Goal: Task Accomplishment & Management: Complete application form

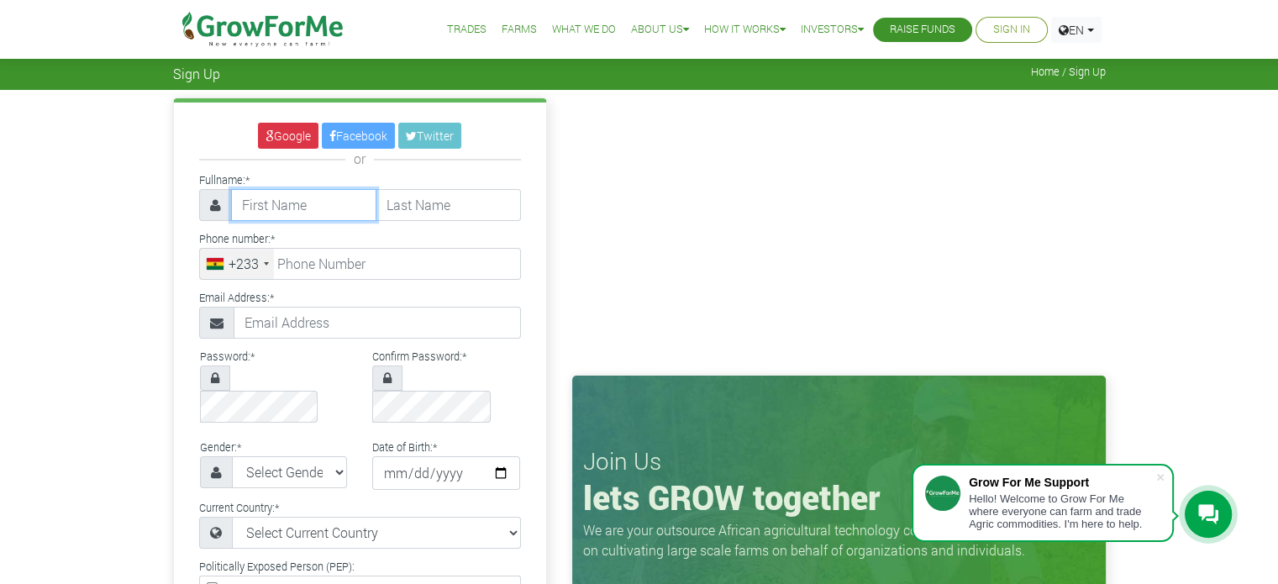
scroll to position [84, 0]
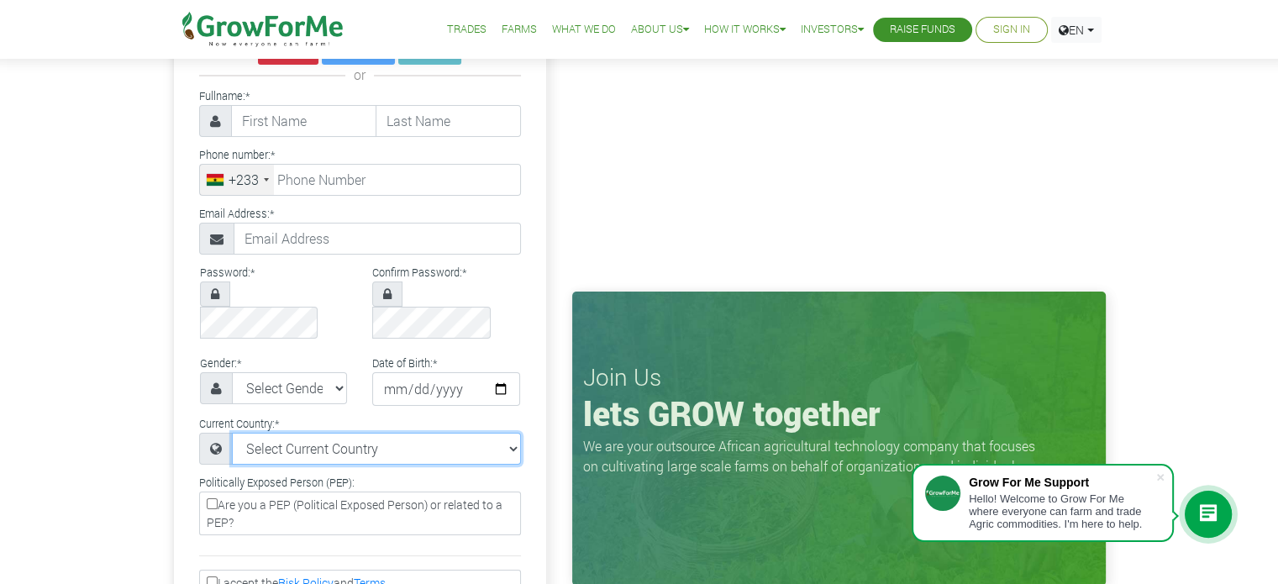
click at [514, 433] on select "Select Current Country Afghanistan Albania Algeria American Samoa Andorra Angol…" at bounding box center [376, 449] width 289 height 32
select select "Canada"
click at [232, 433] on select "Select Current Country Afghanistan Albania Algeria American Samoa Andorra Angol…" at bounding box center [376, 449] width 289 height 32
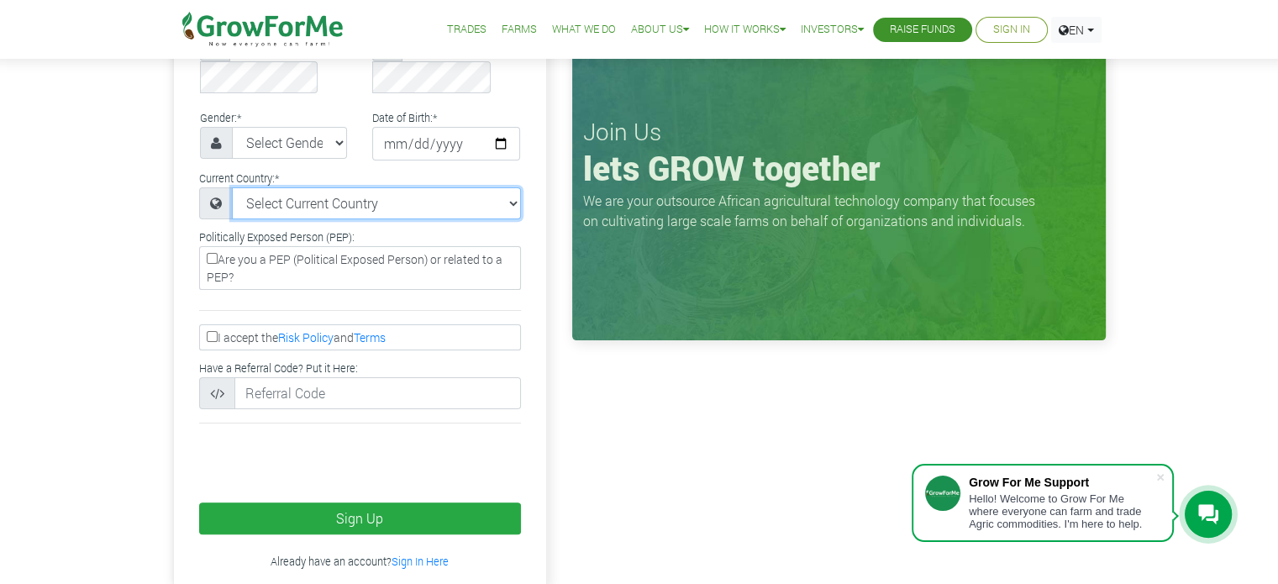
scroll to position [336, 0]
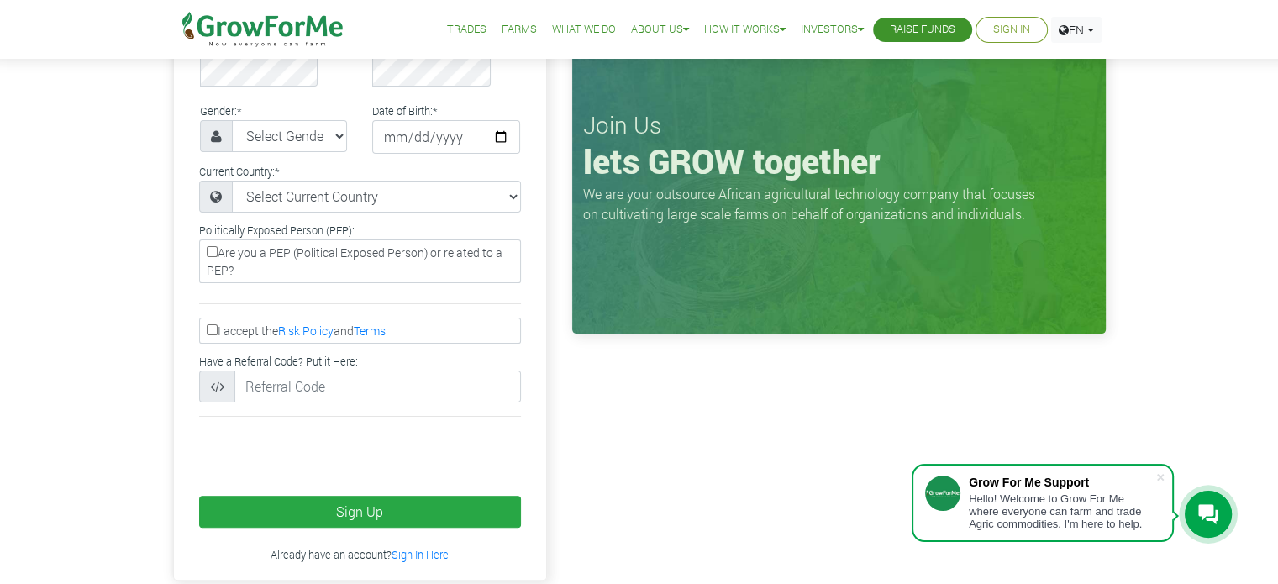
click at [209, 317] on label "I accept the Risk Policy and Terms" at bounding box center [360, 330] width 322 height 26
click at [209, 324] on input "I accept the Risk Policy and Terms" at bounding box center [212, 329] width 11 height 11
checkbox input "true"
click at [332, 120] on select "Select Gender Female Male" at bounding box center [290, 136] width 116 height 32
select select "Male"
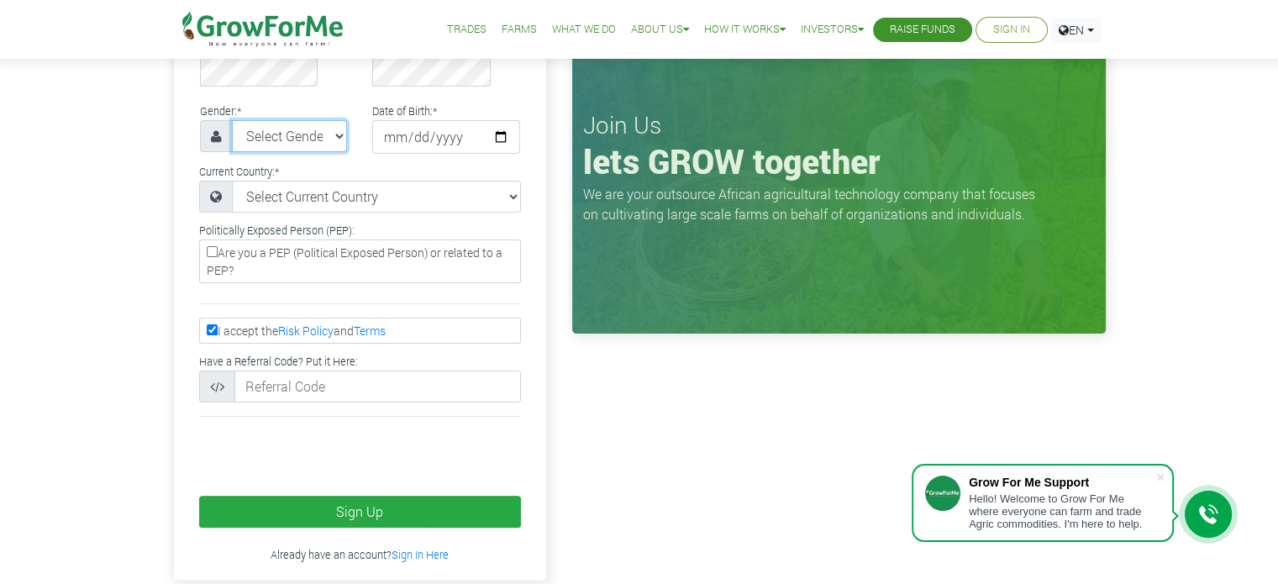
click at [232, 120] on select "Select Gender Female Male" at bounding box center [290, 136] width 116 height 32
click at [496, 120] on input "date" at bounding box center [446, 137] width 148 height 34
type input "1980-09-02"
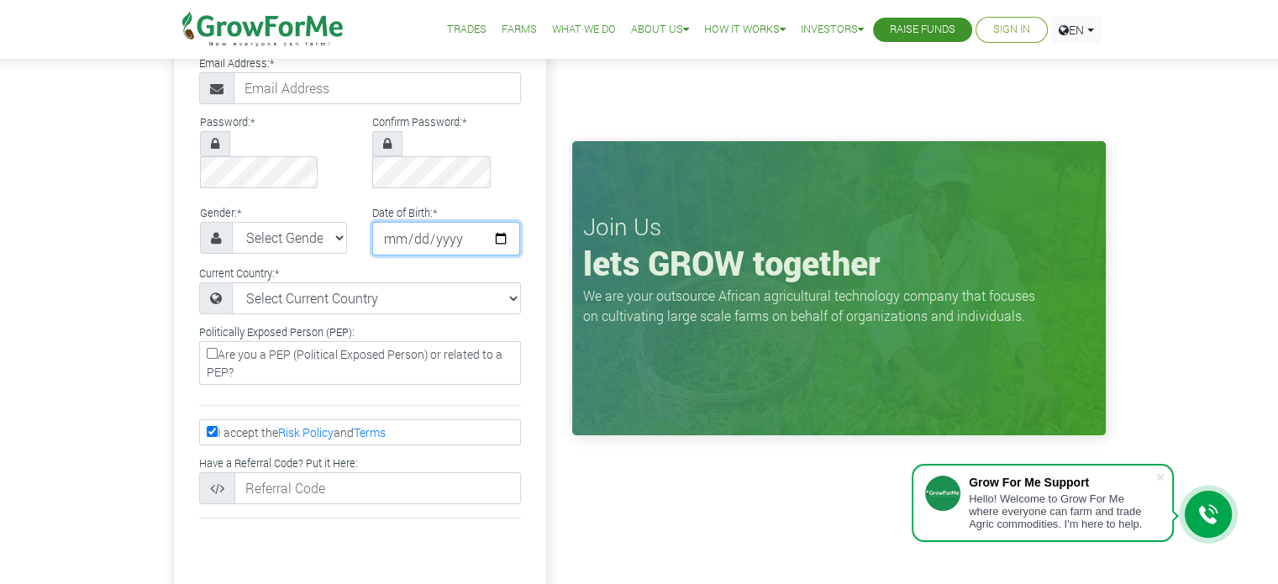
scroll to position [84, 0]
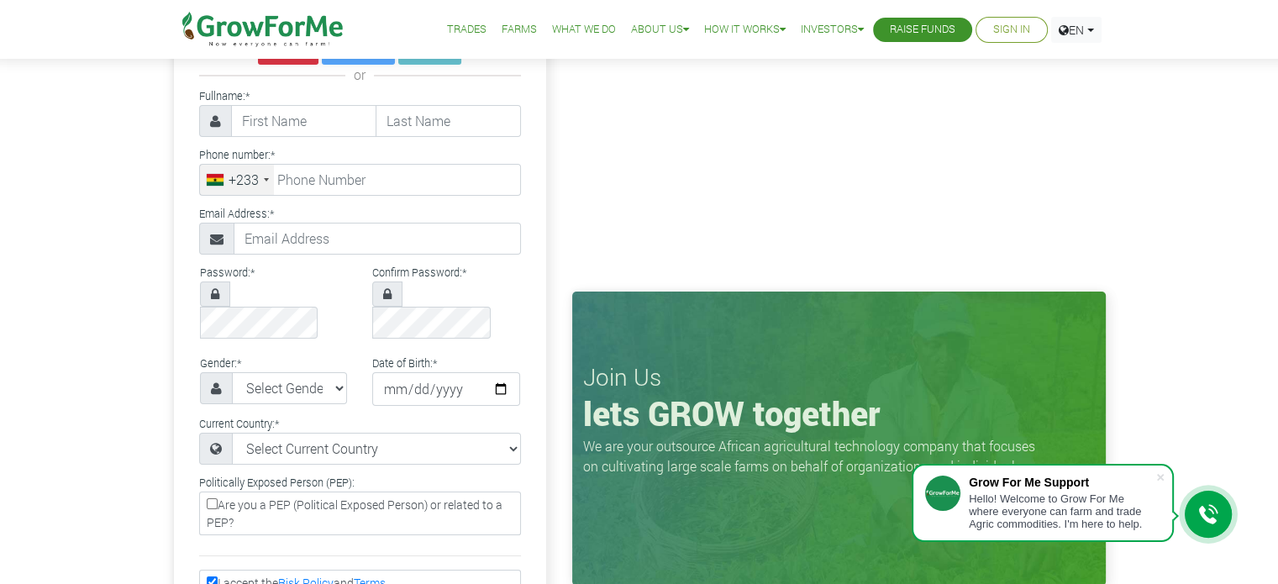
click at [265, 180] on div at bounding box center [266, 179] width 5 height 3
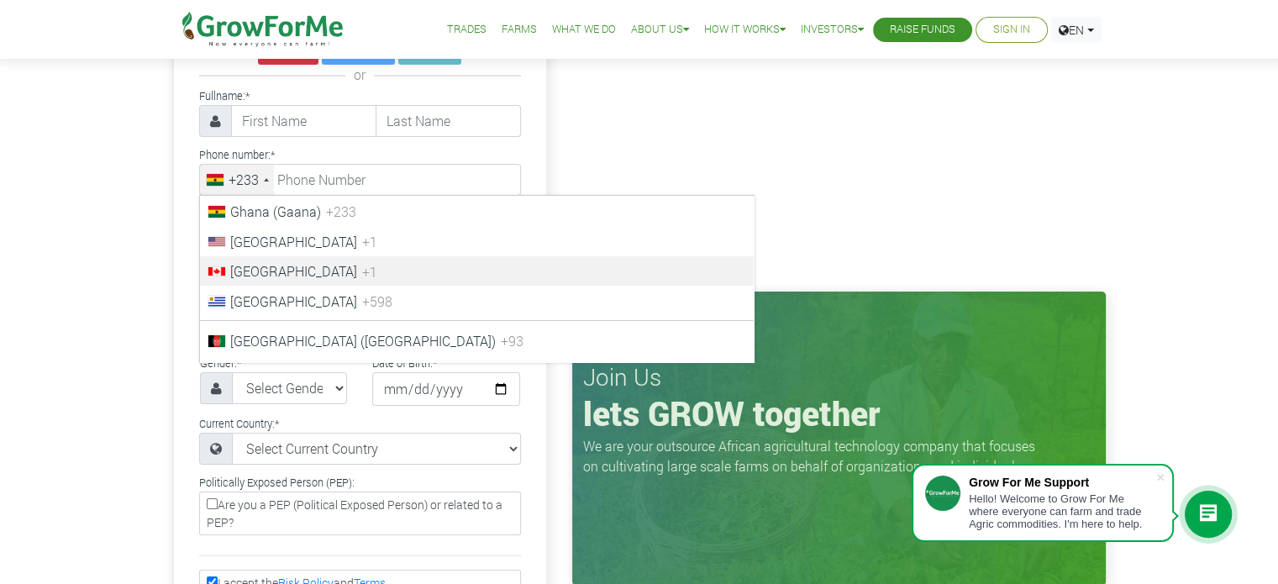
click at [362, 273] on span "+1" at bounding box center [369, 271] width 15 height 18
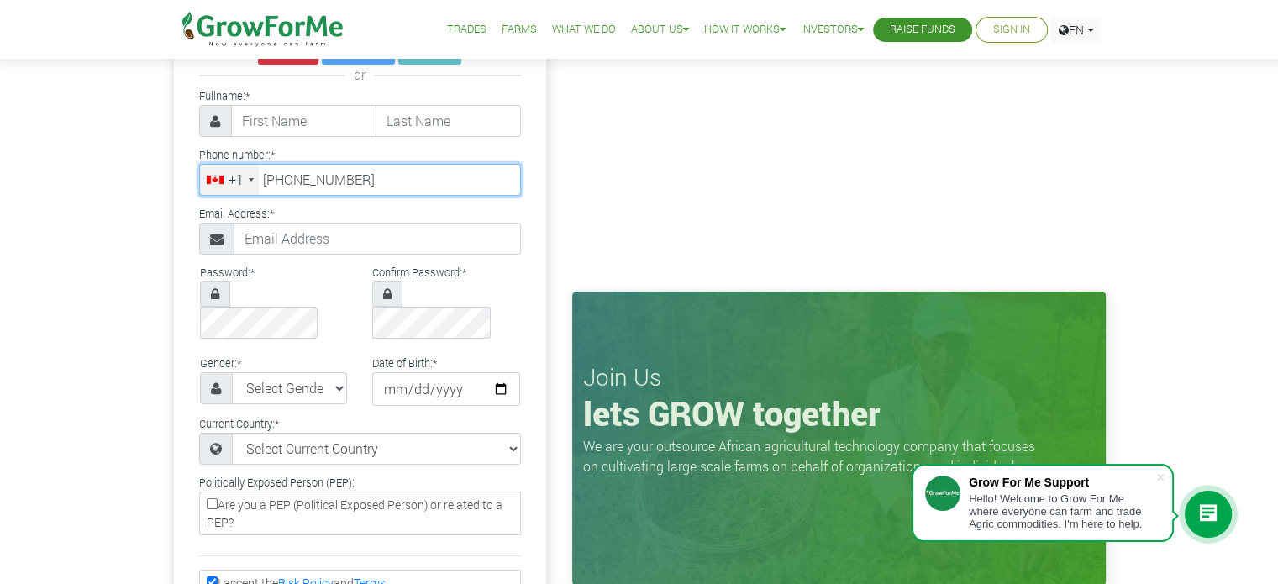
type input "819-213-9090"
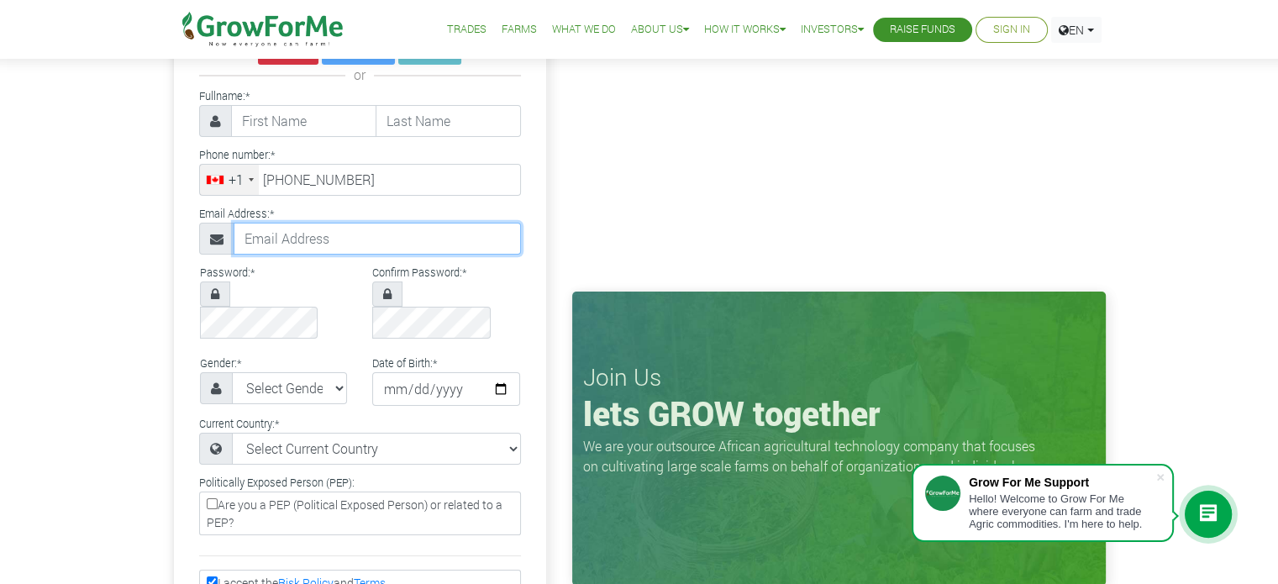
click at [373, 241] on input "text" at bounding box center [376, 239] width 287 height 32
type input "[EMAIL_ADDRESS][DOMAIN_NAME]"
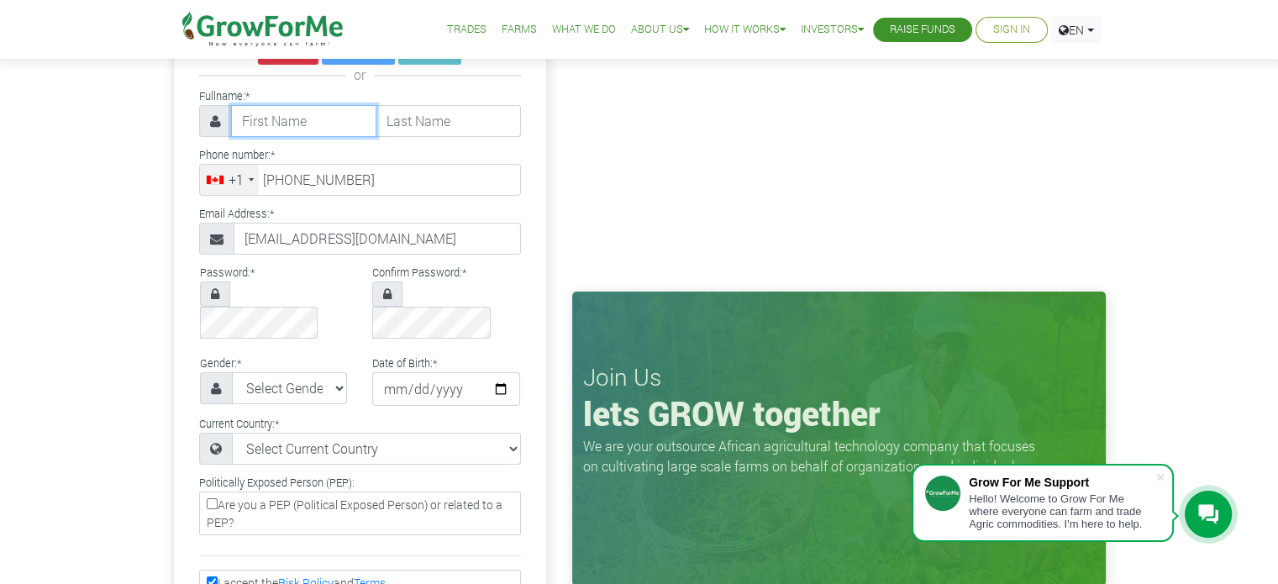
click at [279, 123] on input "text" at bounding box center [303, 121] width 145 height 32
type input "Gabriel"
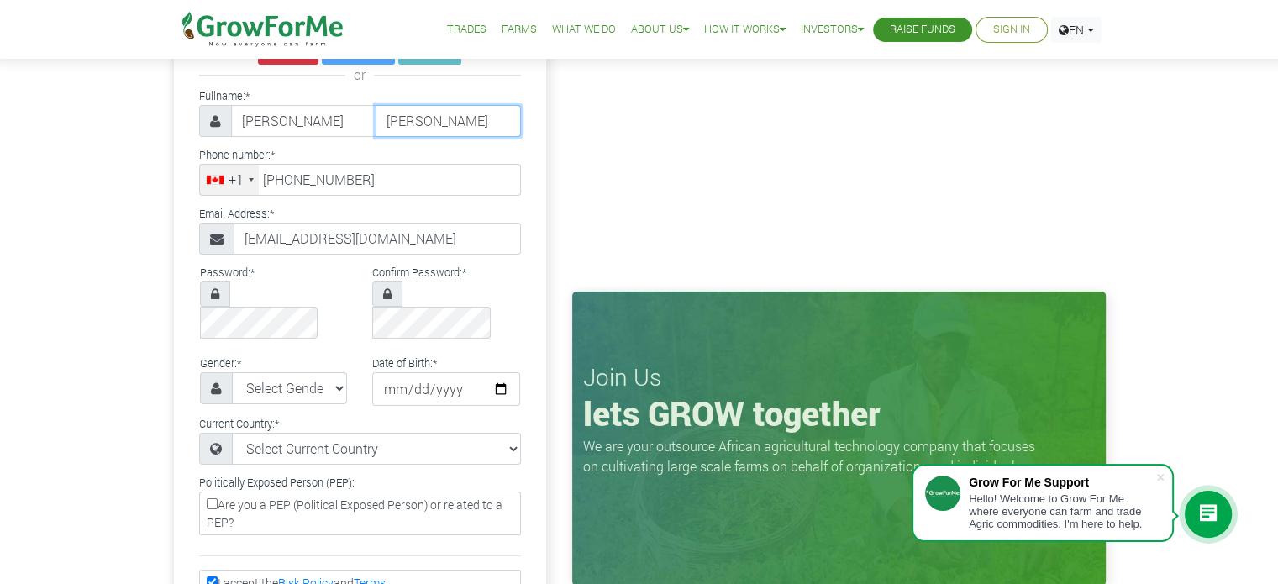
type input "Johnson"
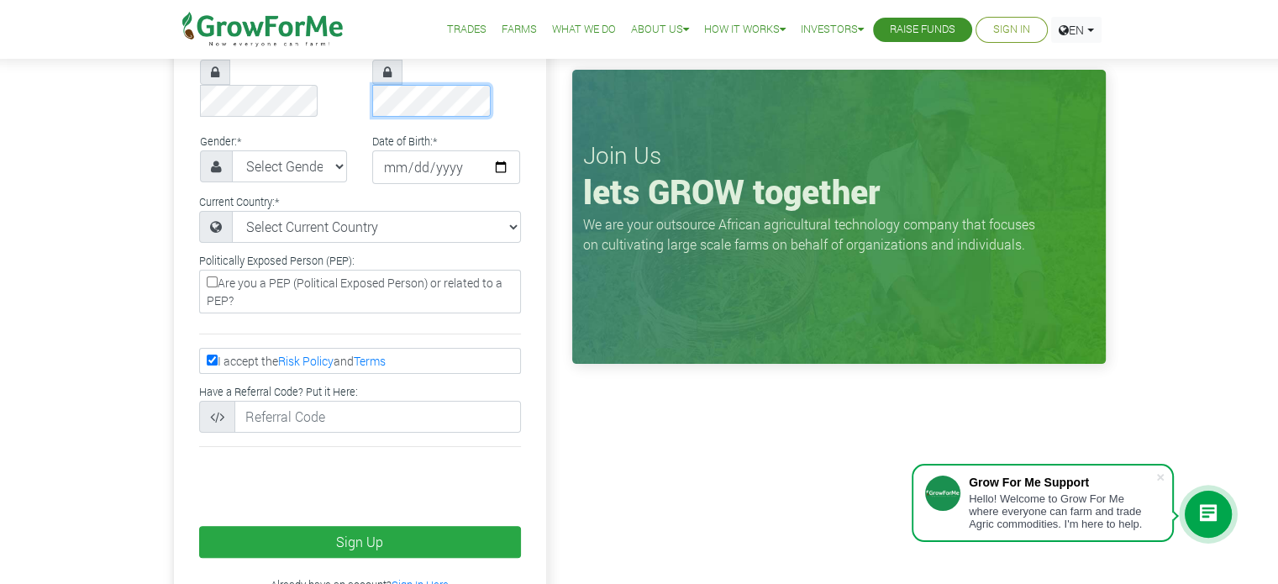
scroll to position [336, 0]
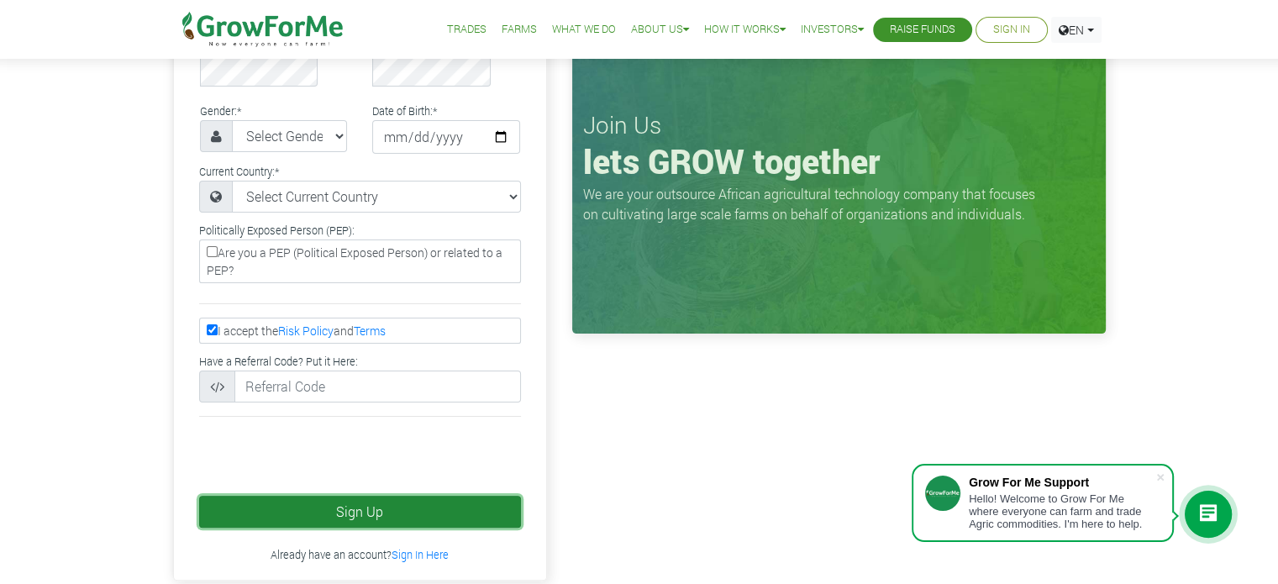
click at [339, 496] on button "Sign Up" at bounding box center [360, 512] width 322 height 32
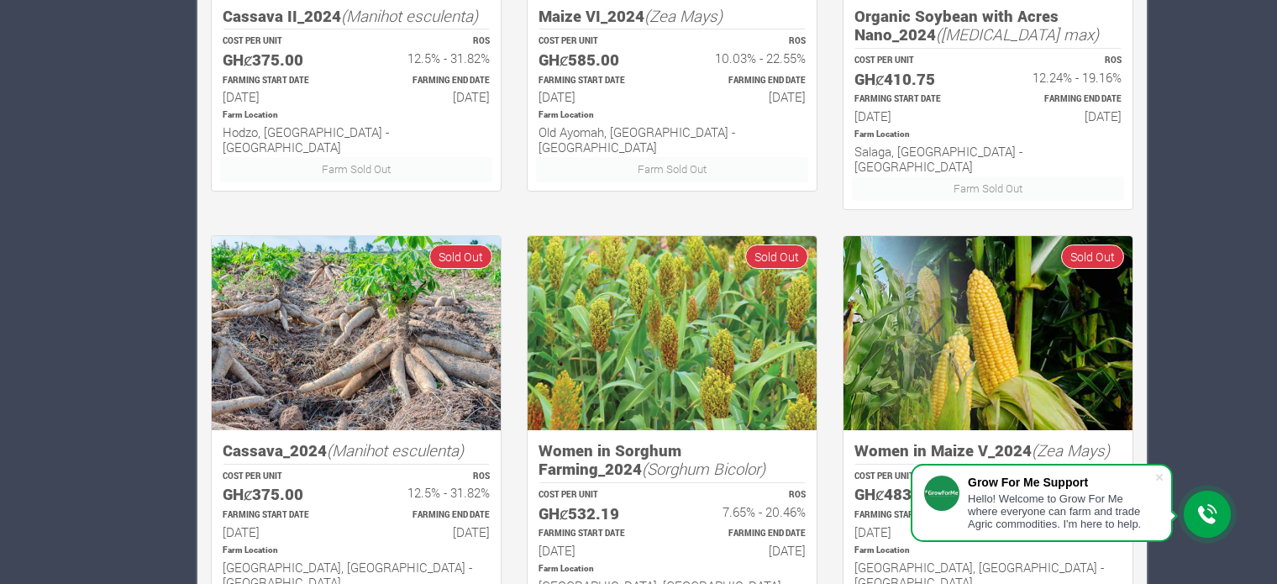
scroll to position [1194, 0]
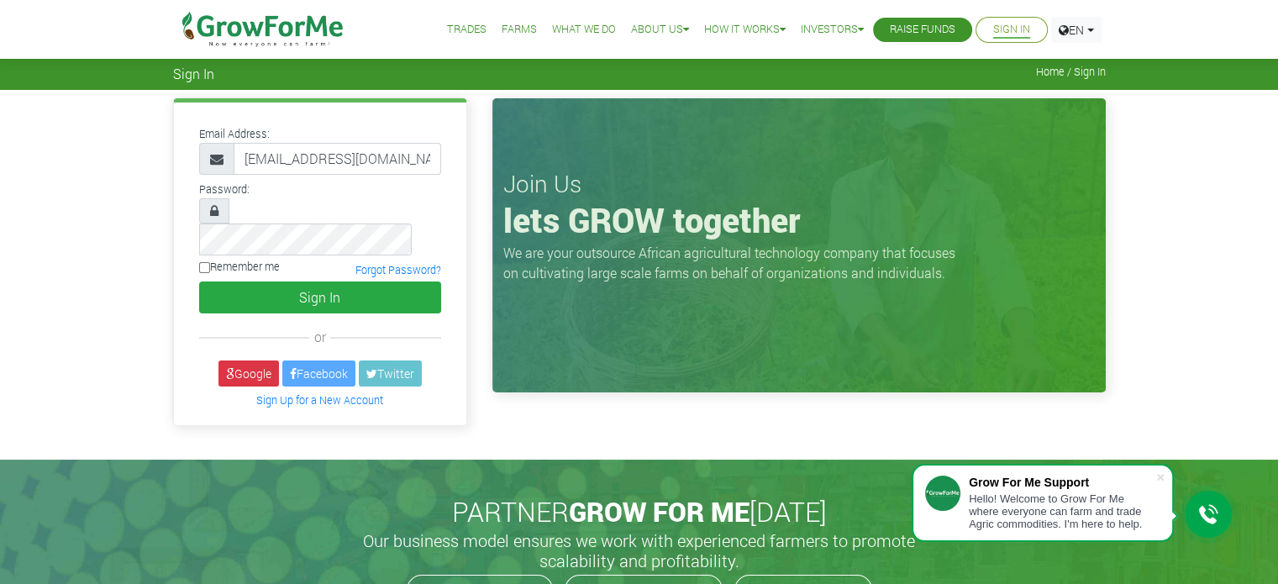
click at [199, 281] on button "Sign In" at bounding box center [320, 297] width 242 height 32
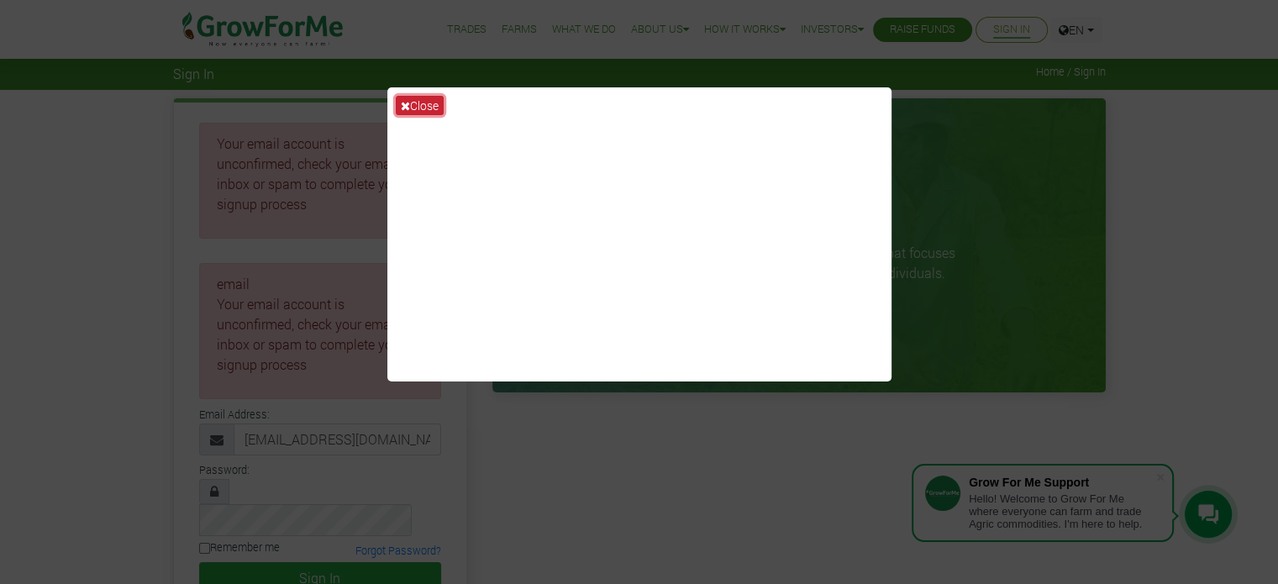
click at [426, 100] on button "Close" at bounding box center [420, 105] width 48 height 19
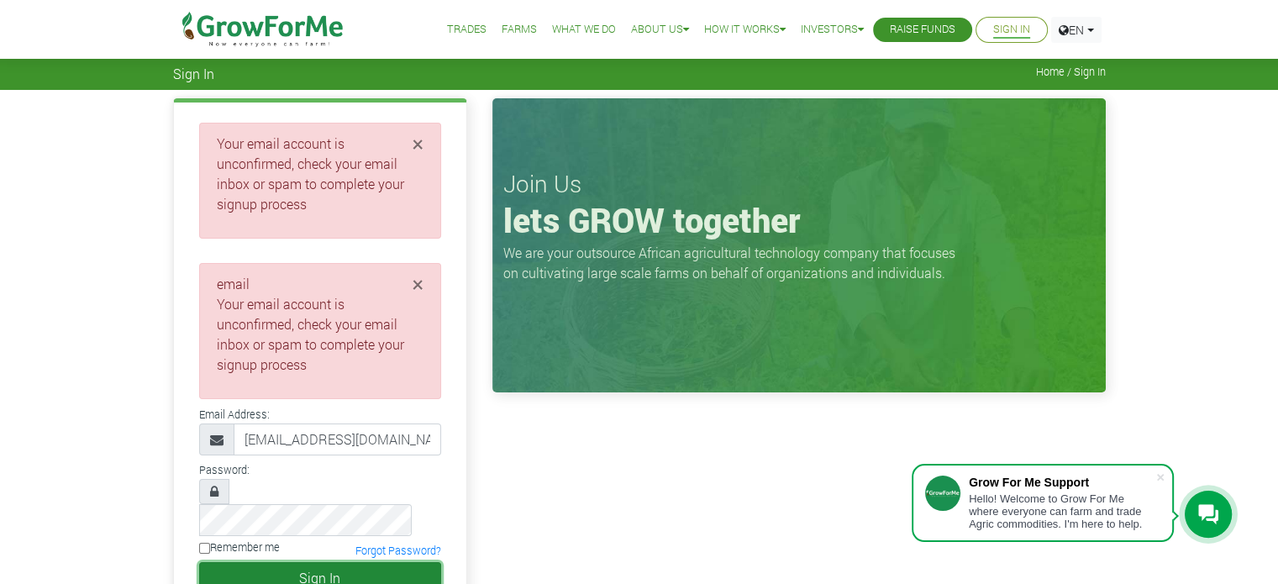
click at [302, 562] on button "Sign In" at bounding box center [320, 578] width 242 height 32
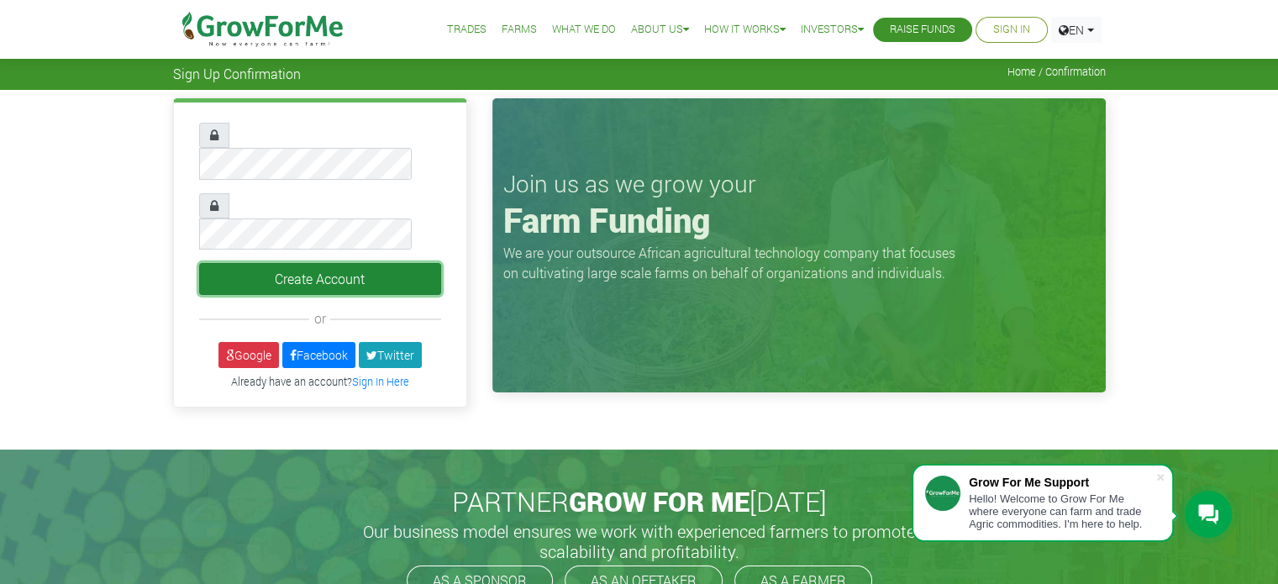
click at [323, 263] on button "Create Account" at bounding box center [320, 279] width 242 height 32
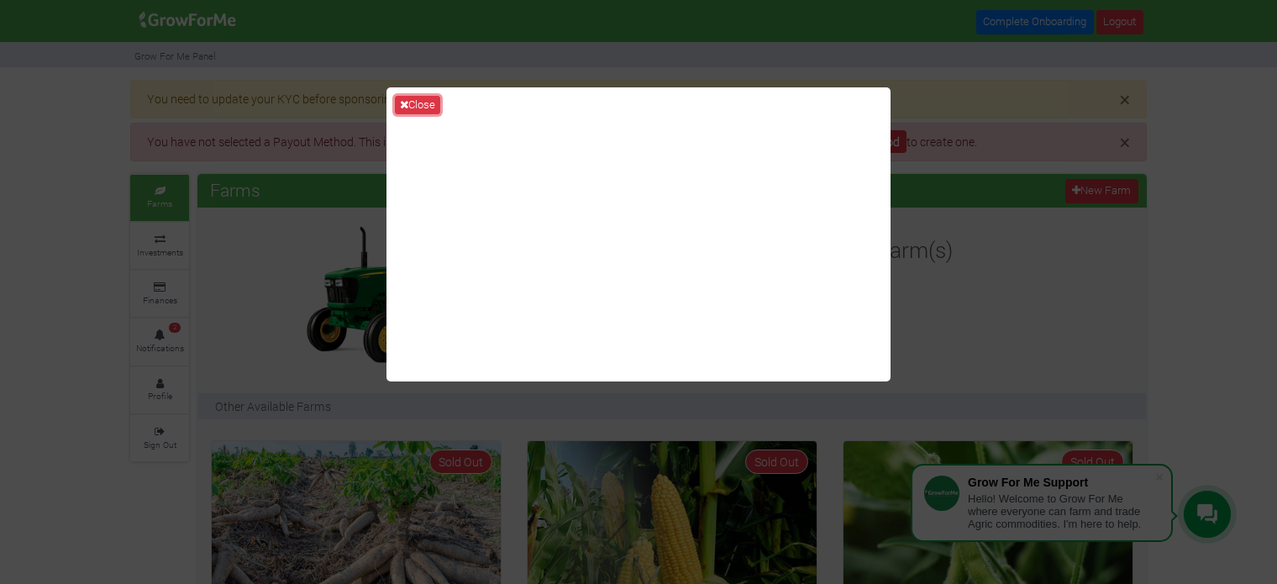
click at [412, 101] on button "Close" at bounding box center [417, 105] width 45 height 18
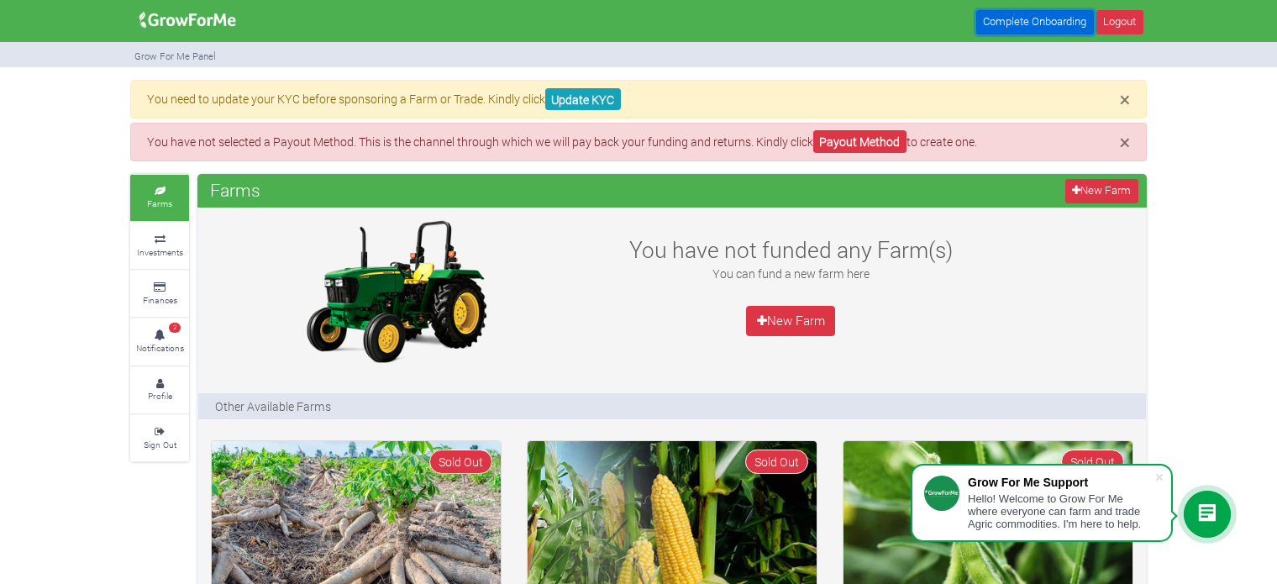
click at [1032, 18] on link "Complete Onboarding" at bounding box center [1035, 22] width 118 height 24
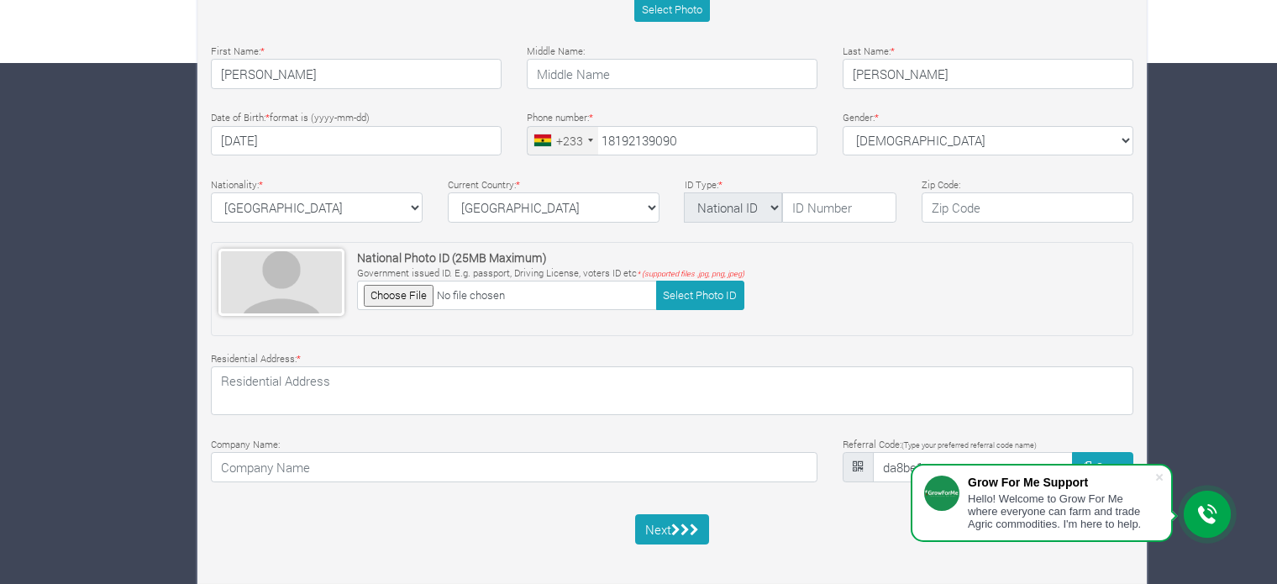
scroll to position [529, 0]
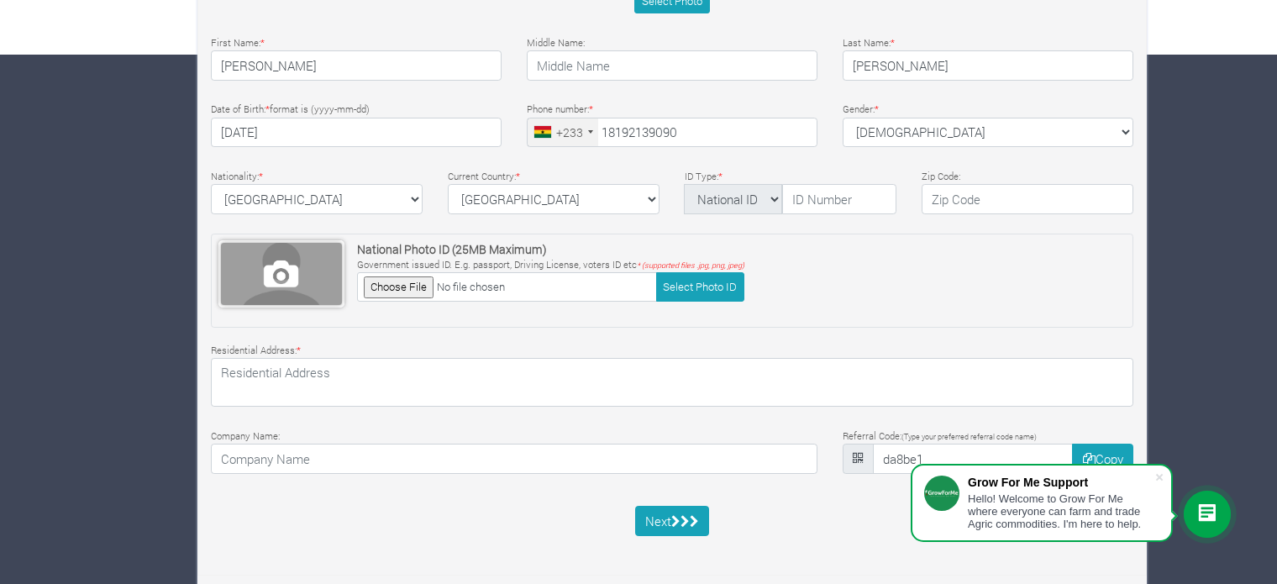
click at [278, 273] on span at bounding box center [281, 274] width 121 height 62
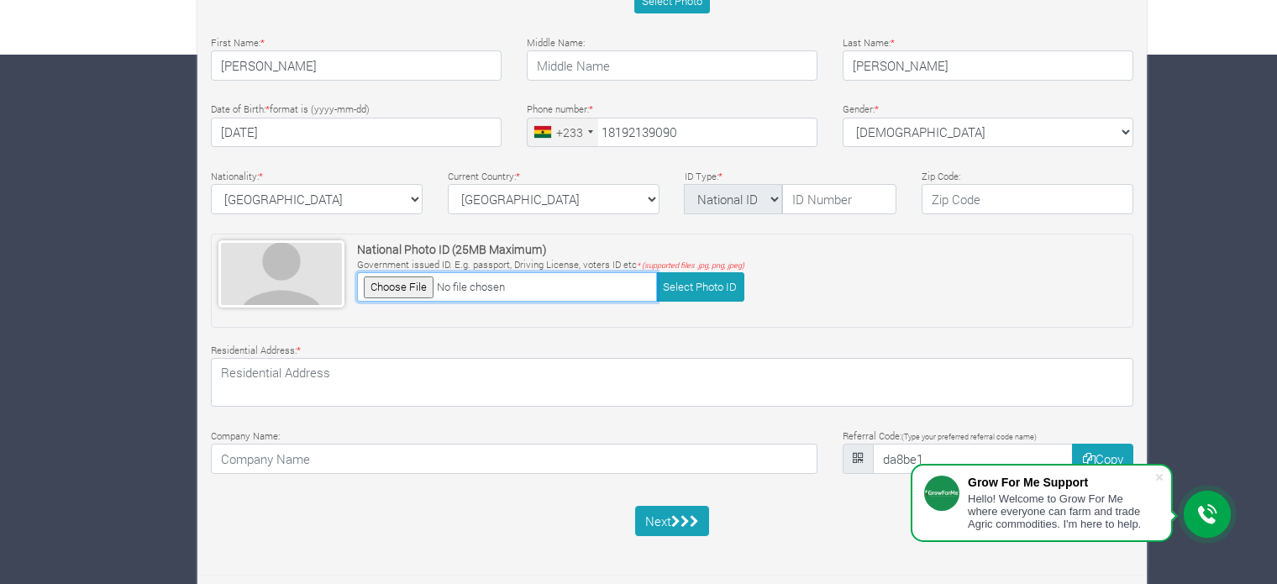
click at [383, 285] on input "file" at bounding box center [507, 286] width 300 height 29
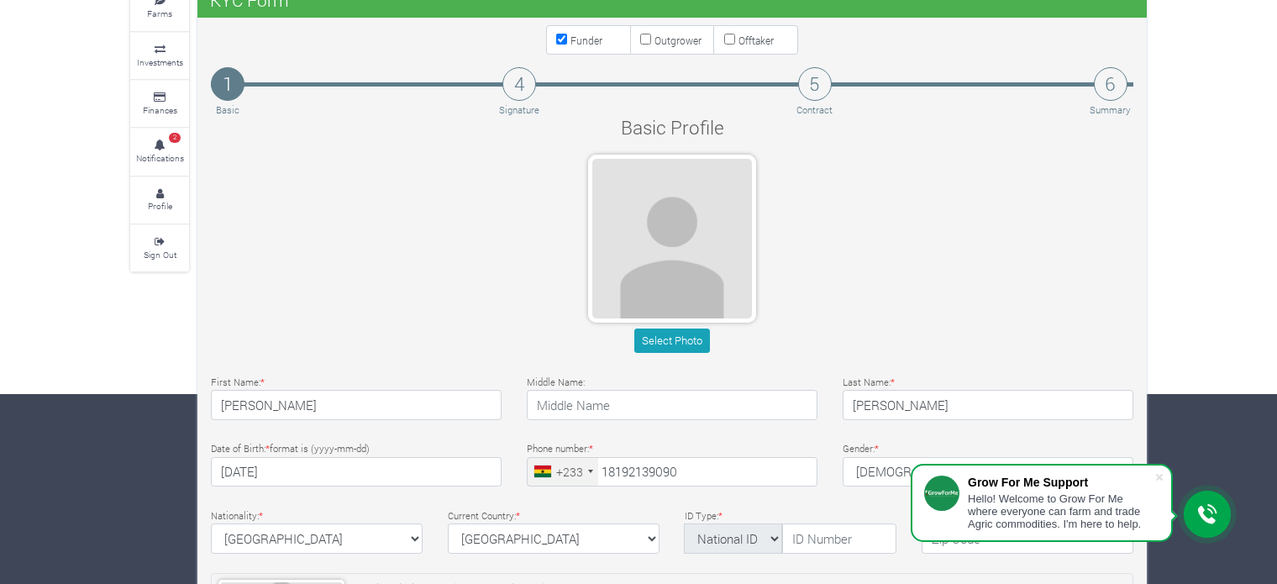
scroll to position [25, 0]
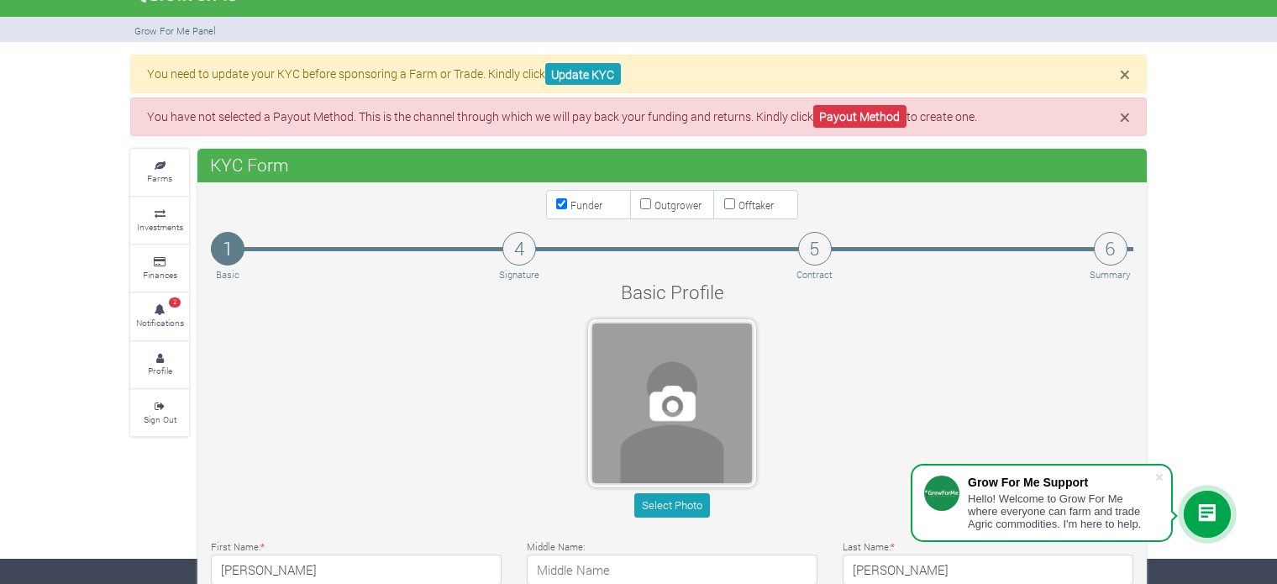
click at [668, 404] on span at bounding box center [672, 403] width 160 height 160
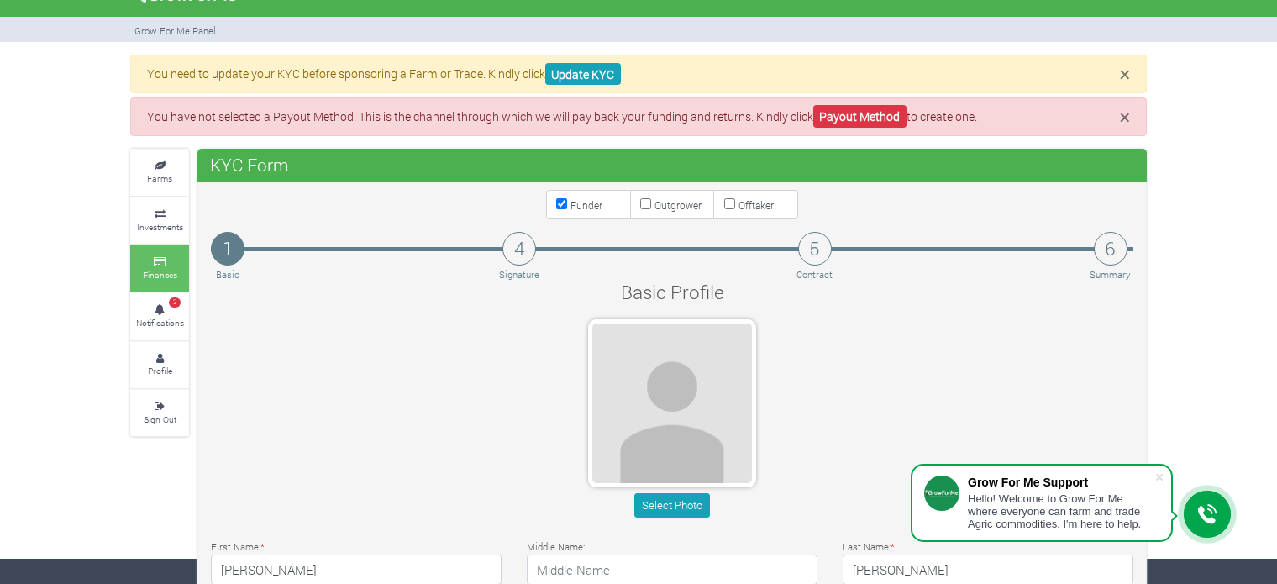
click at [155, 265] on link "Finances" at bounding box center [159, 268] width 59 height 46
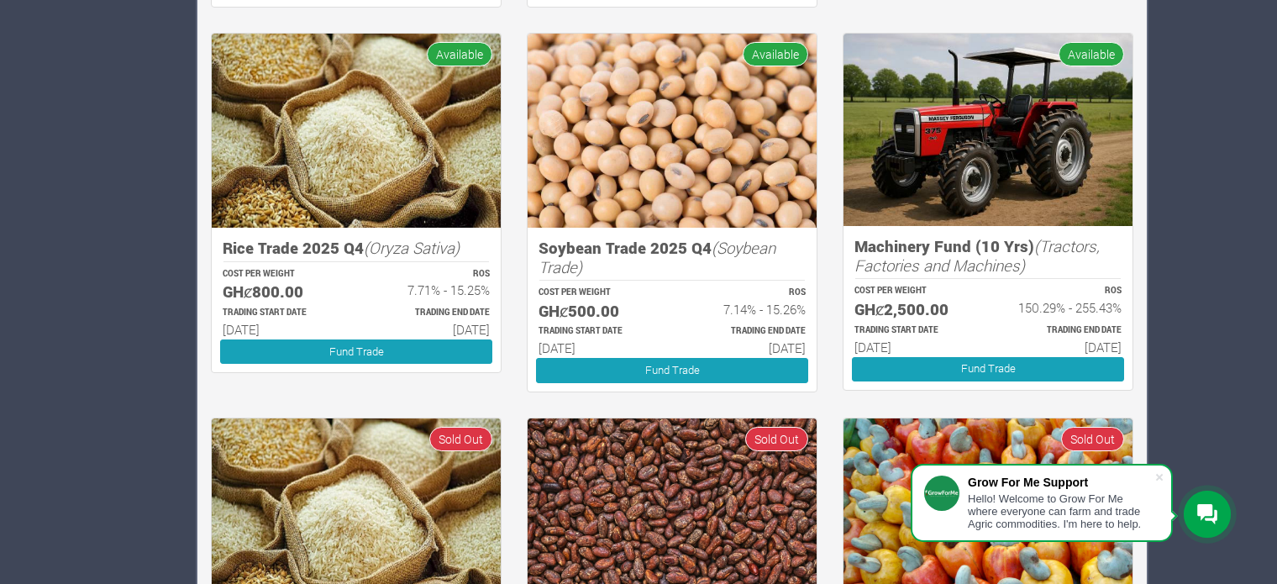
scroll to position [807, 0]
